Goal: Information Seeking & Learning: Learn about a topic

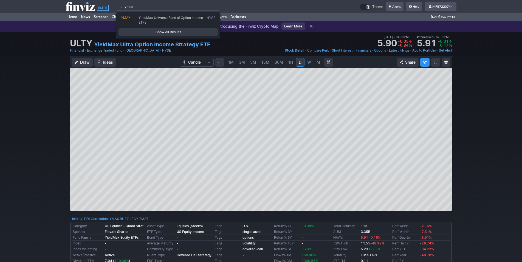
type input "ymax"
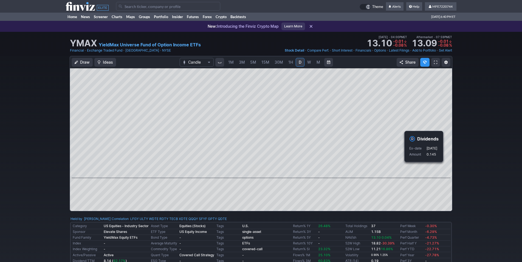
click at [461, 172] on div "Draw Ideas Candle 1M 3M 5M 15M 30M 1H D W M Share" at bounding box center [261, 136] width 522 height 160
drag, startPoint x: 458, startPoint y: 176, endPoint x: 455, endPoint y: 176, distance: 3.1
click at [458, 176] on div "Draw Ideas Candle 1M 3M 5M 15M 30M 1H D W M Share" at bounding box center [261, 136] width 522 height 160
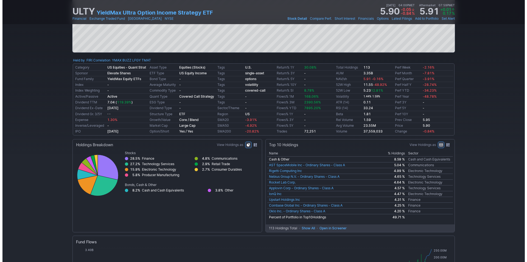
scroll to position [196, 0]
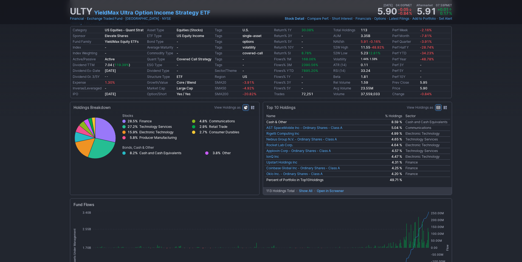
click at [307, 192] on span "Show All" at bounding box center [305, 190] width 13 height 5
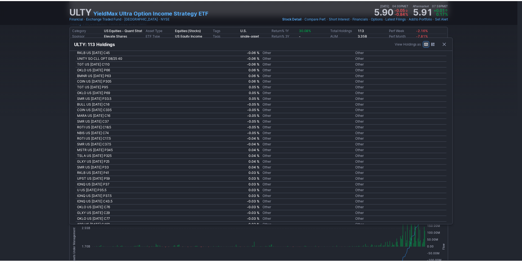
scroll to position [0, 0]
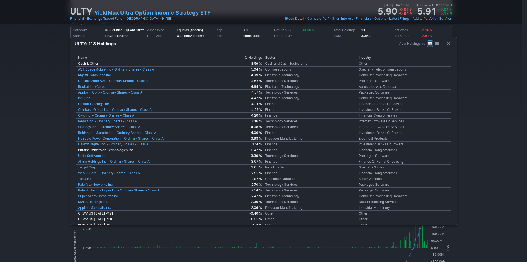
click at [449, 42] on button "ETF Holdings" at bounding box center [448, 44] width 8 height 8
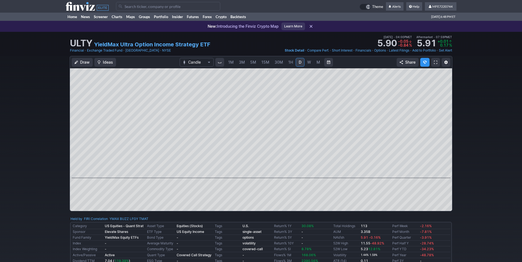
click at [310, 64] on span "W" at bounding box center [309, 62] width 4 height 5
